Goal: Transaction & Acquisition: Purchase product/service

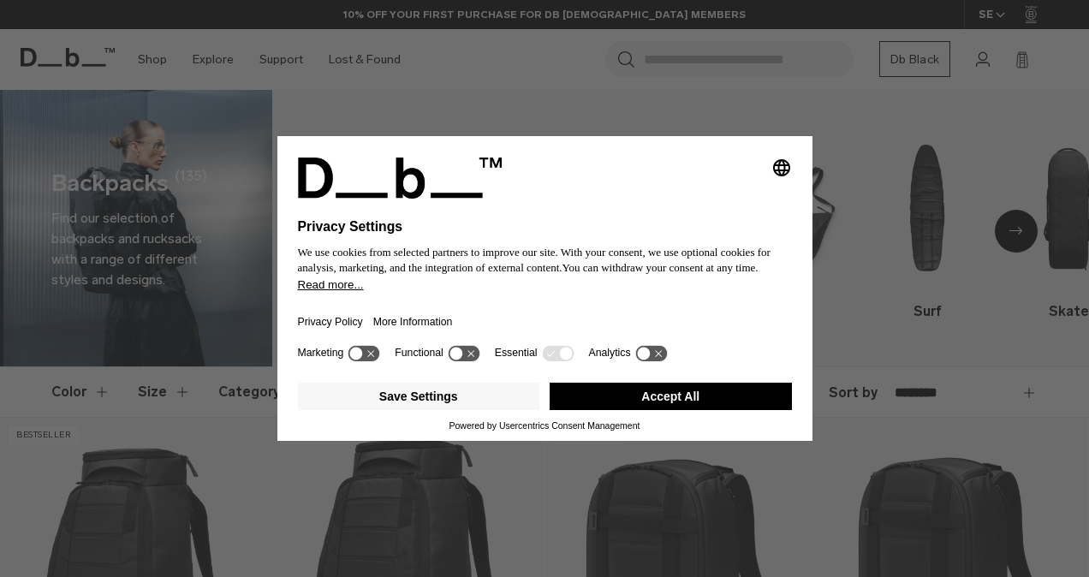
click at [702, 392] on button "Accept All" at bounding box center [670, 396] width 242 height 27
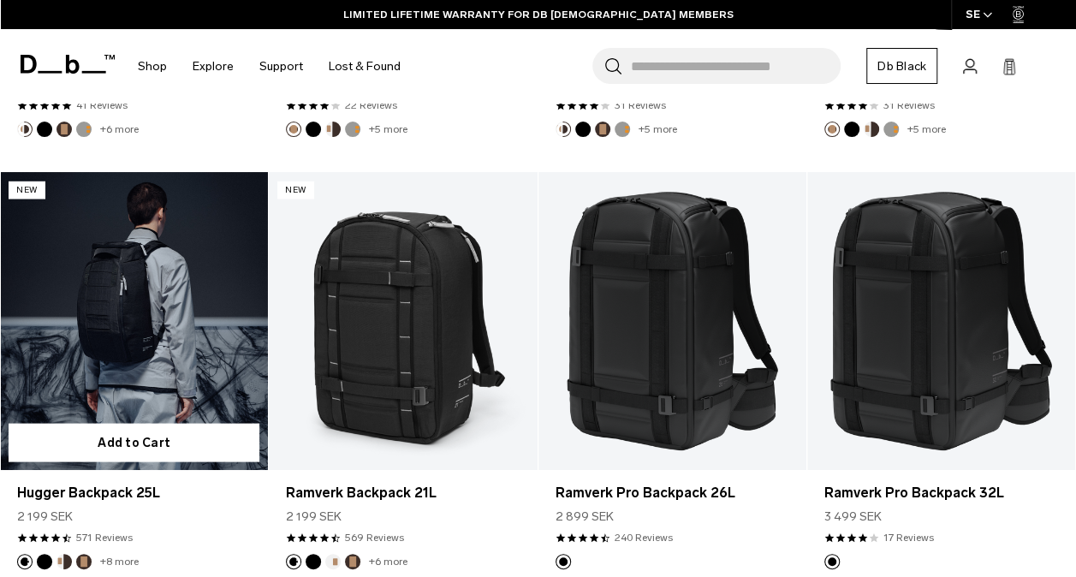
scroll to position [1626, 0]
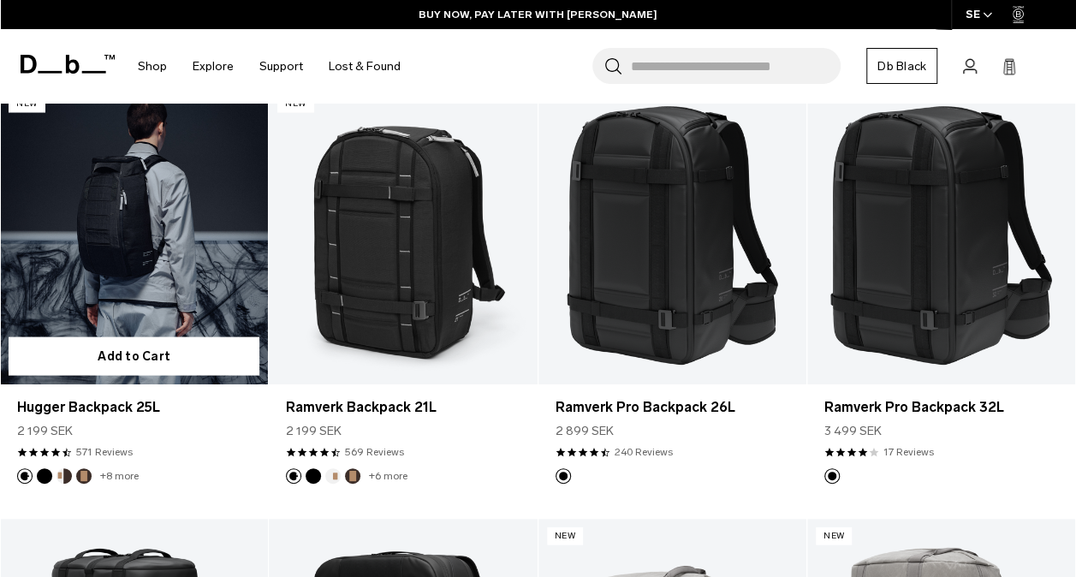
click at [24, 468] on button "Charcoal Grey" at bounding box center [24, 475] width 15 height 15
click at [44, 468] on button "Black Out" at bounding box center [44, 475] width 15 height 15
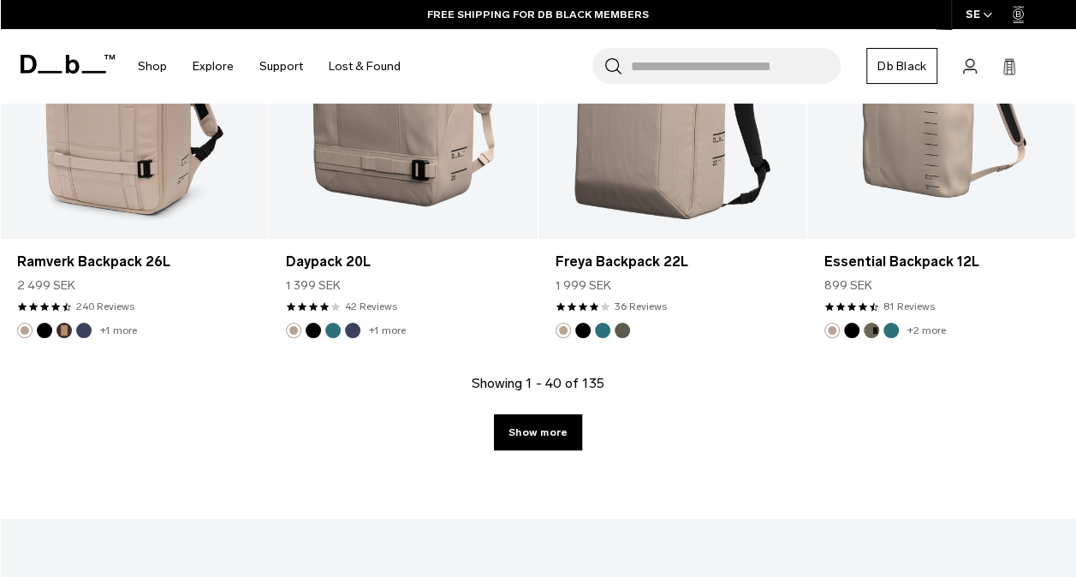
scroll to position [4450, 0]
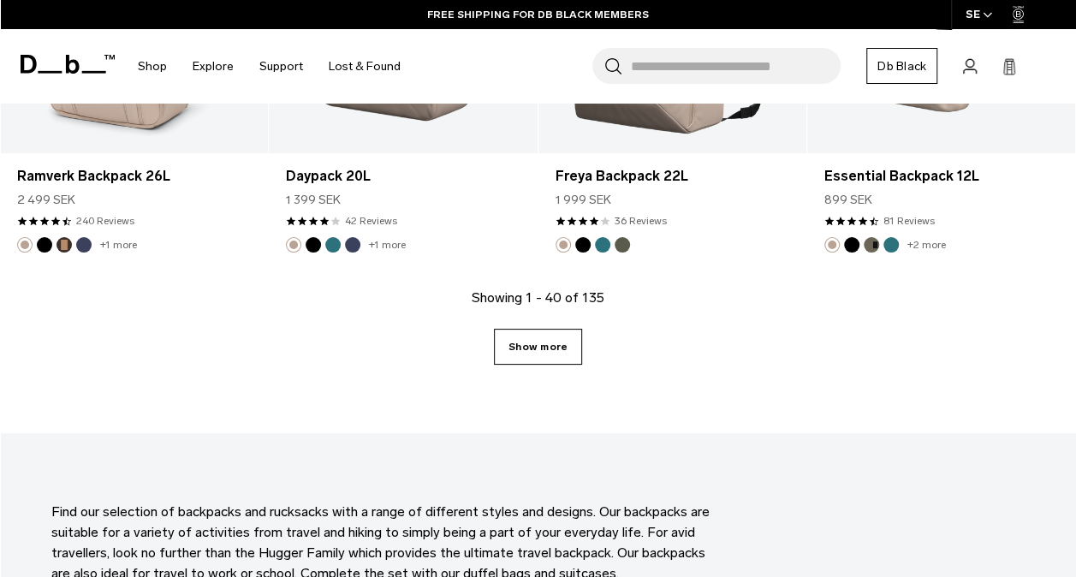
click at [538, 330] on link "Show more" at bounding box center [538, 347] width 88 height 36
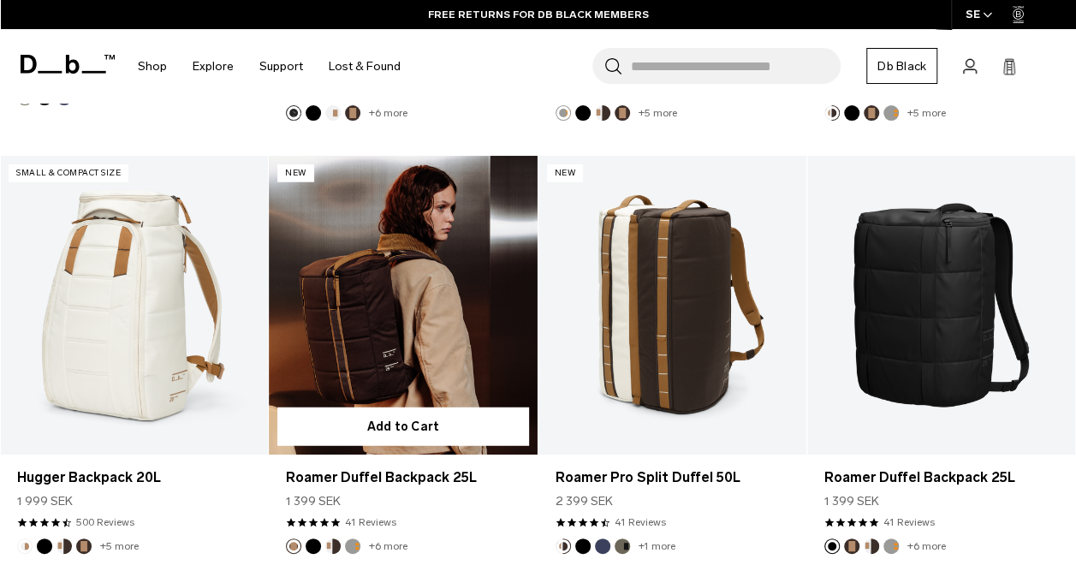
scroll to position [8643, 0]
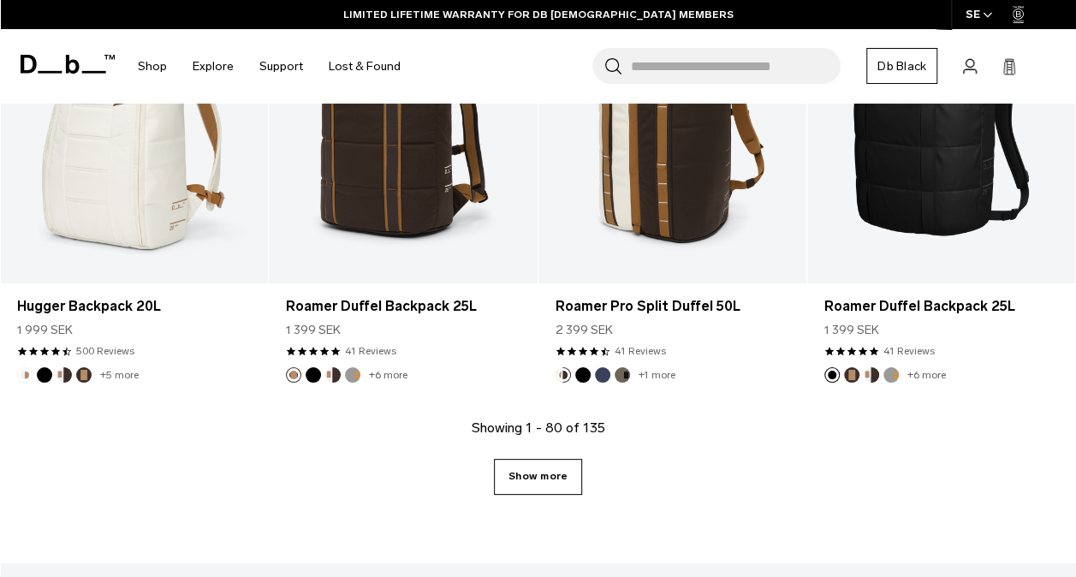
click at [536, 459] on link "Show more" at bounding box center [538, 477] width 88 height 36
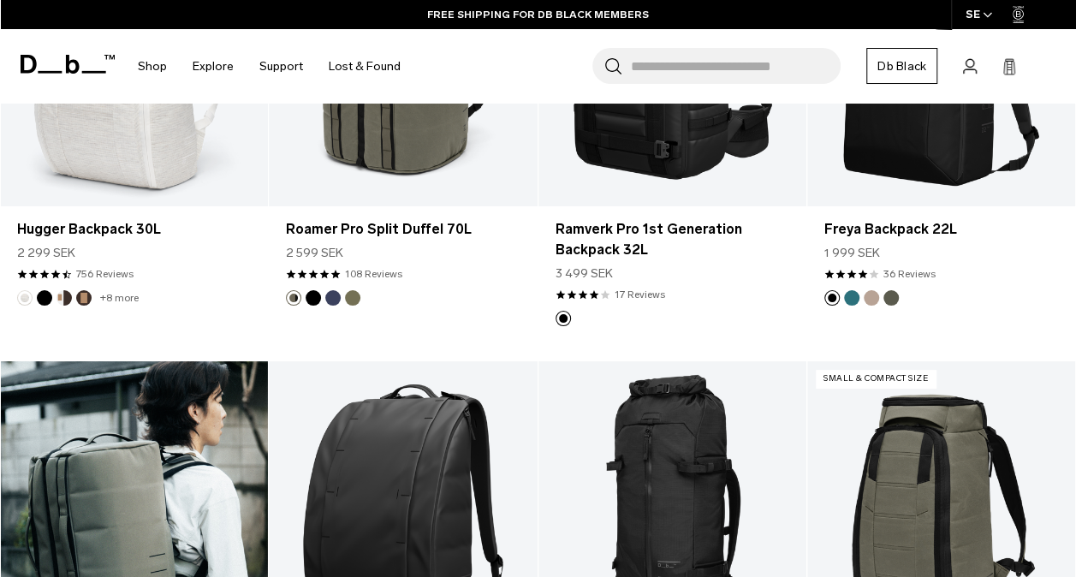
scroll to position [9841, 0]
